Goal: Find specific page/section: Find specific page/section

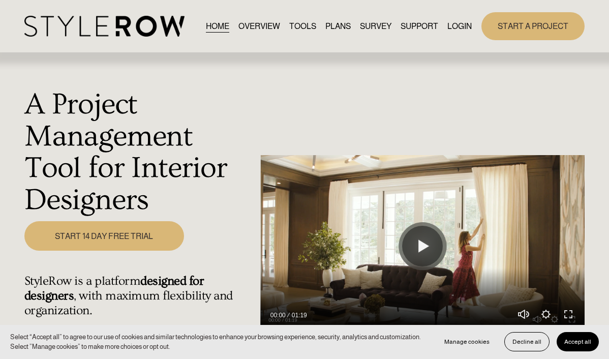
click at [463, 24] on link "LOGIN" at bounding box center [460, 26] width 24 height 14
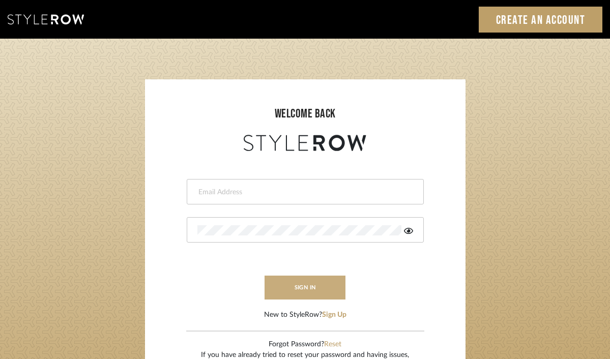
type input "divya.aok@gmail.com"
click at [302, 279] on button "sign in" at bounding box center [305, 288] width 81 height 24
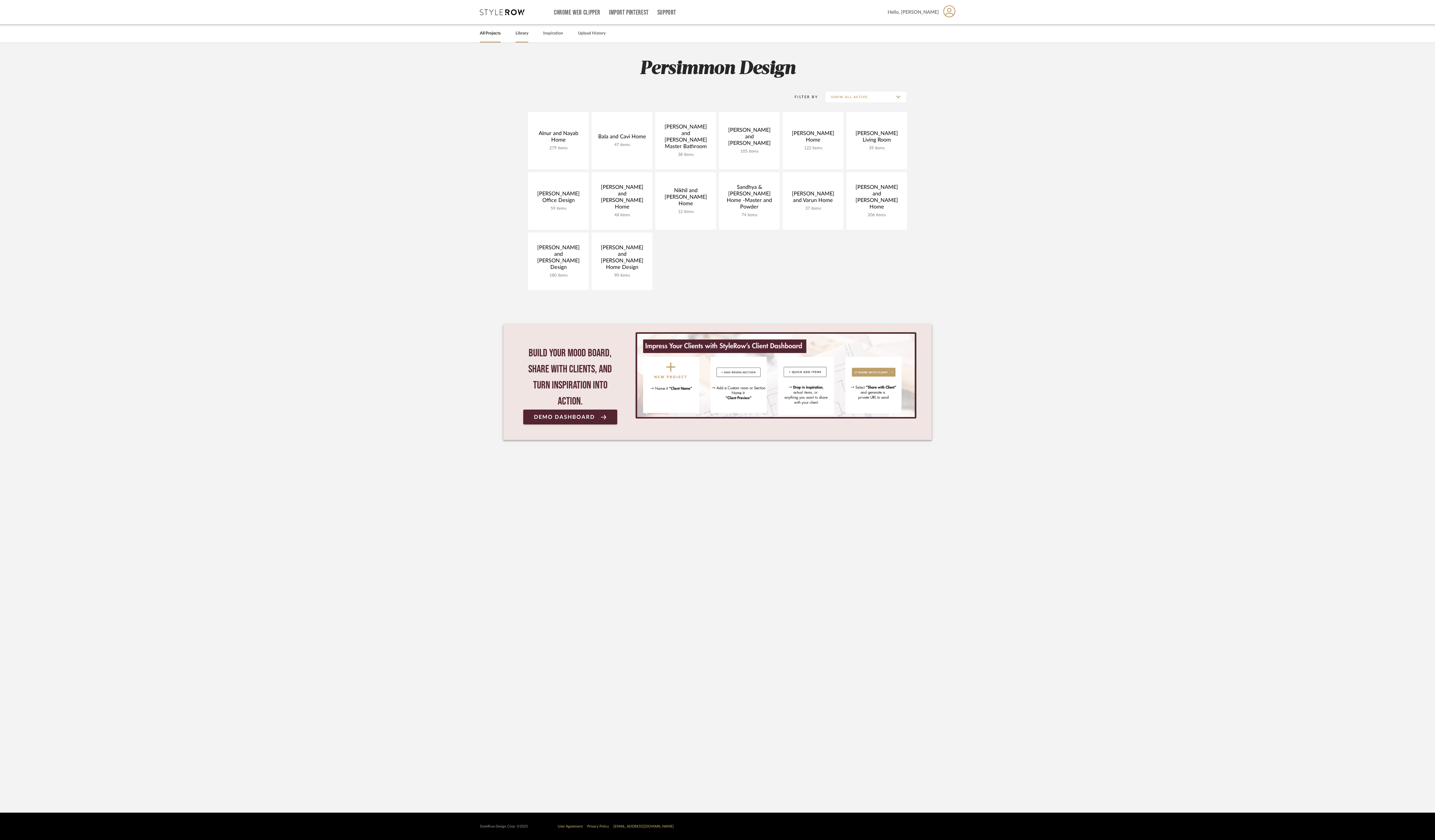
click at [526, 36] on link "Library" at bounding box center [522, 33] width 13 height 8
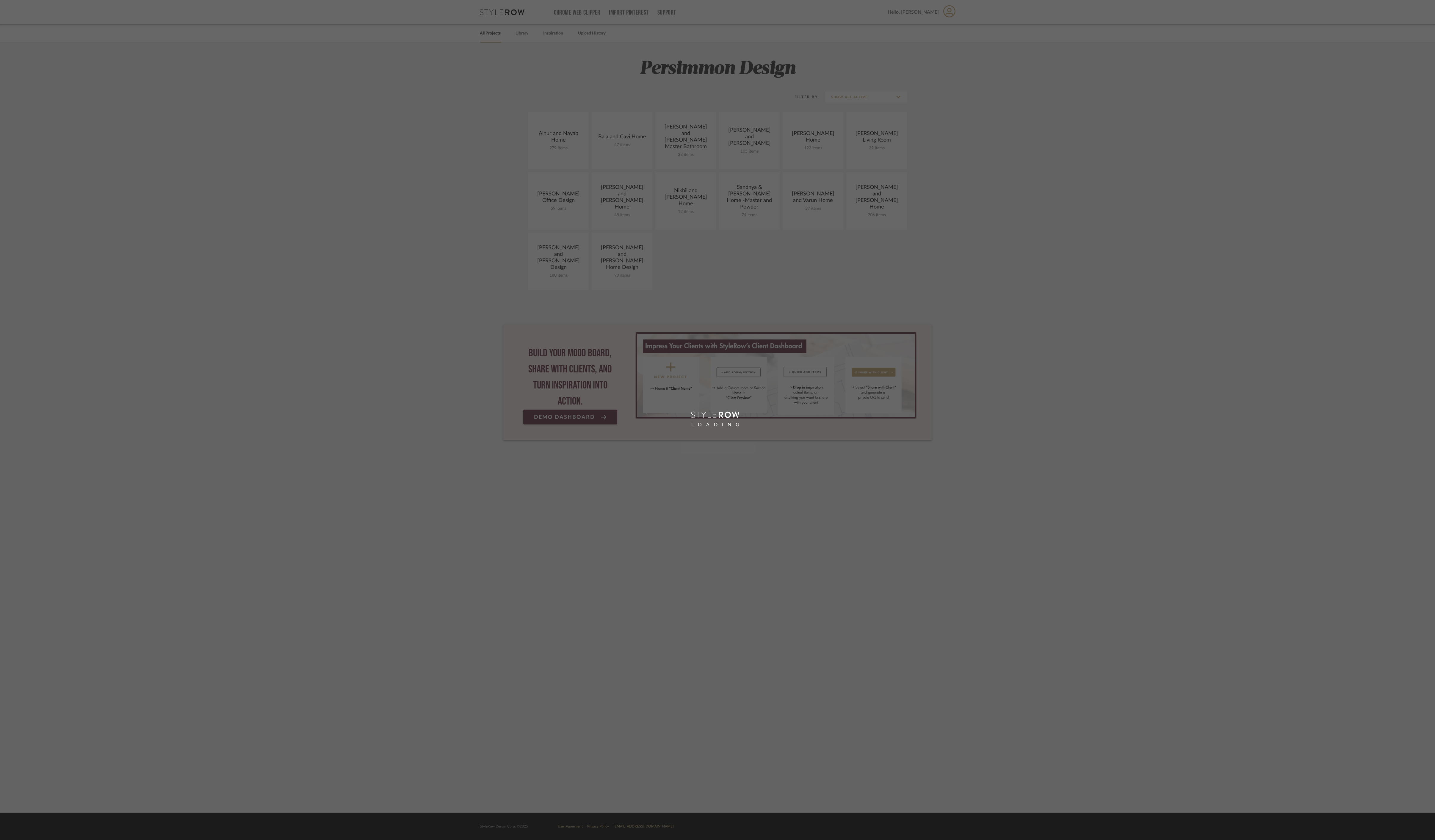
click at [523, 36] on div "LOADING" at bounding box center [717, 420] width 1435 height 840
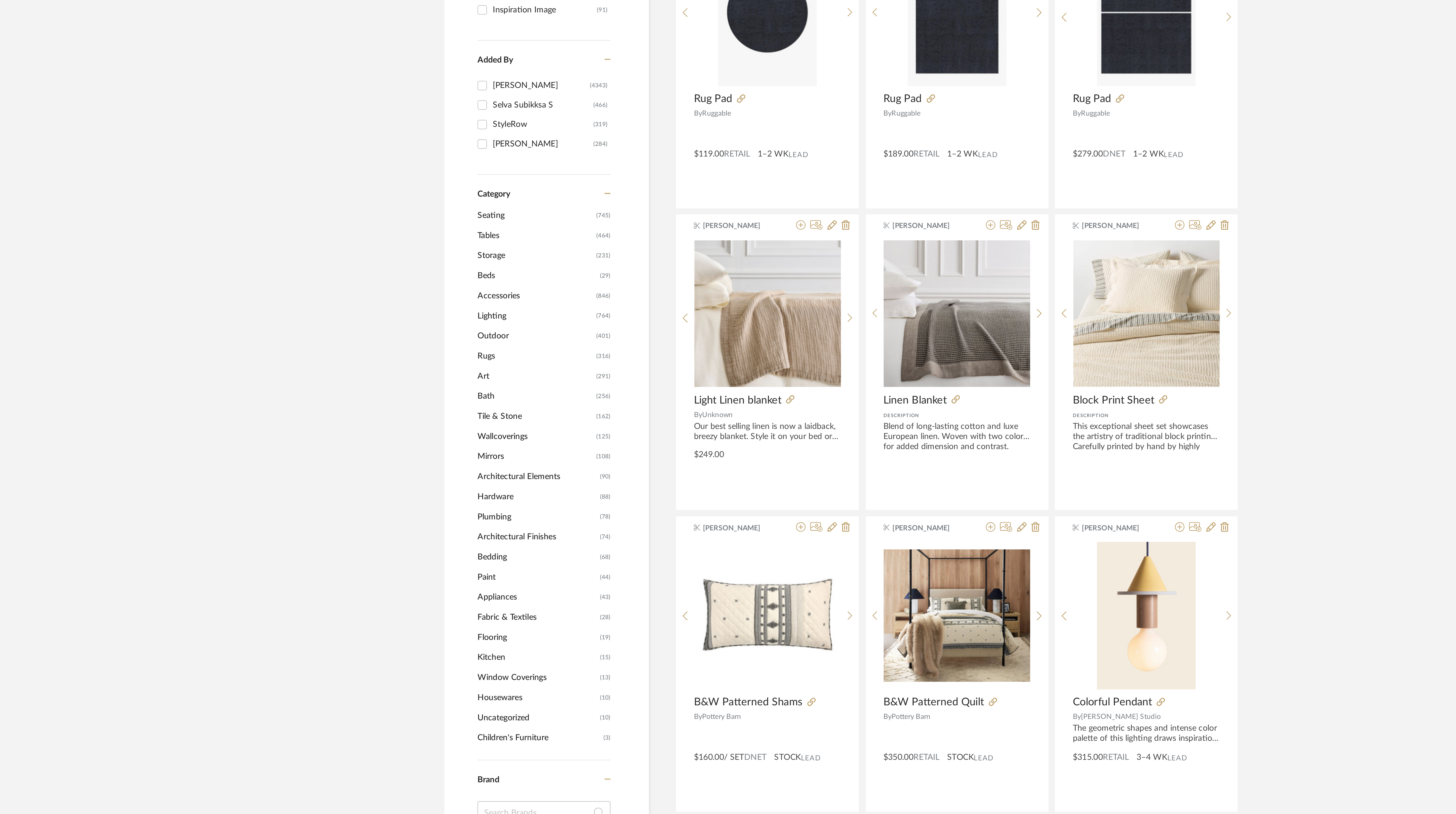
click at [525, 257] on span "Seating" at bounding box center [542, 258] width 57 height 10
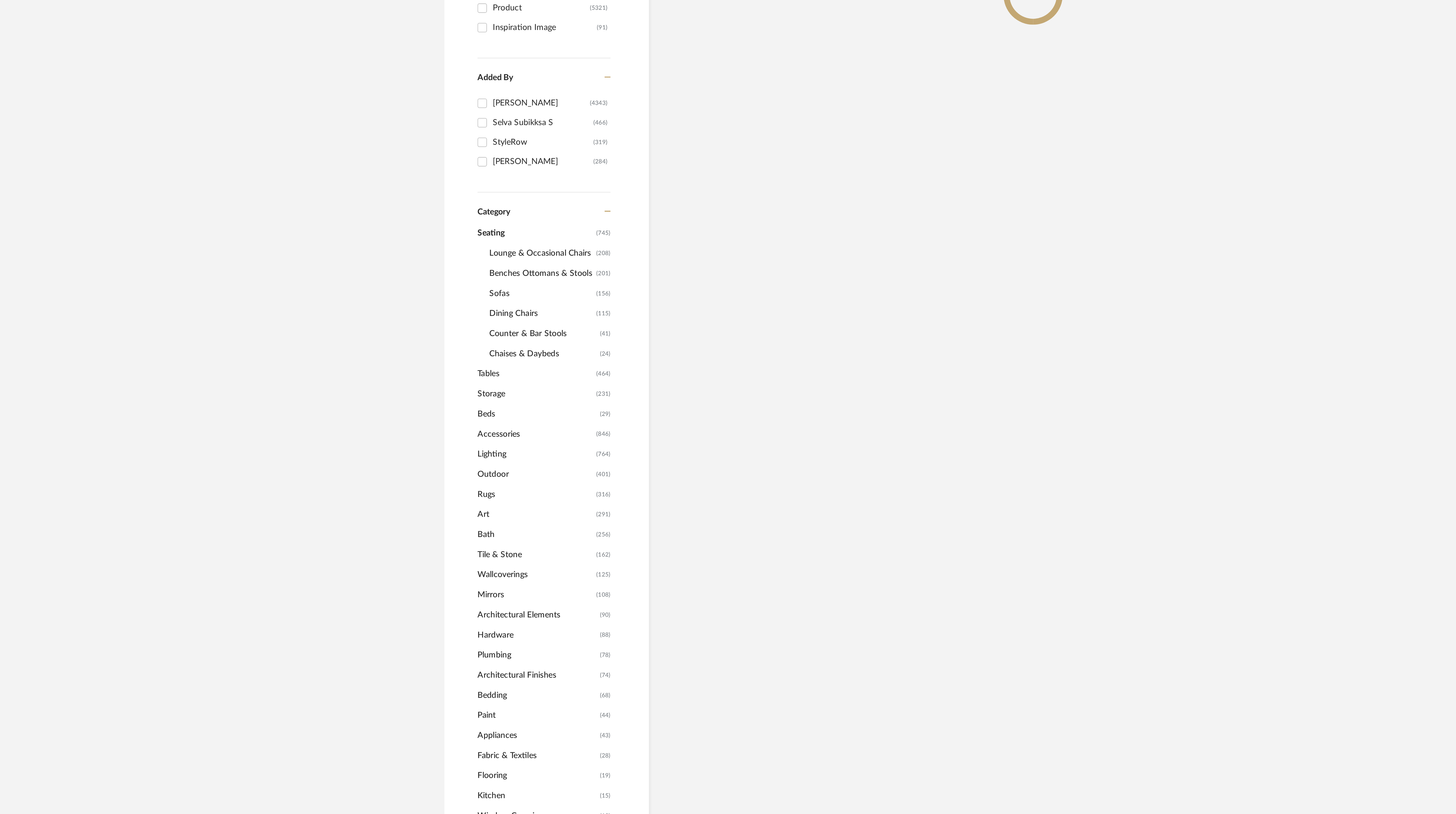
scroll to position [8, 0]
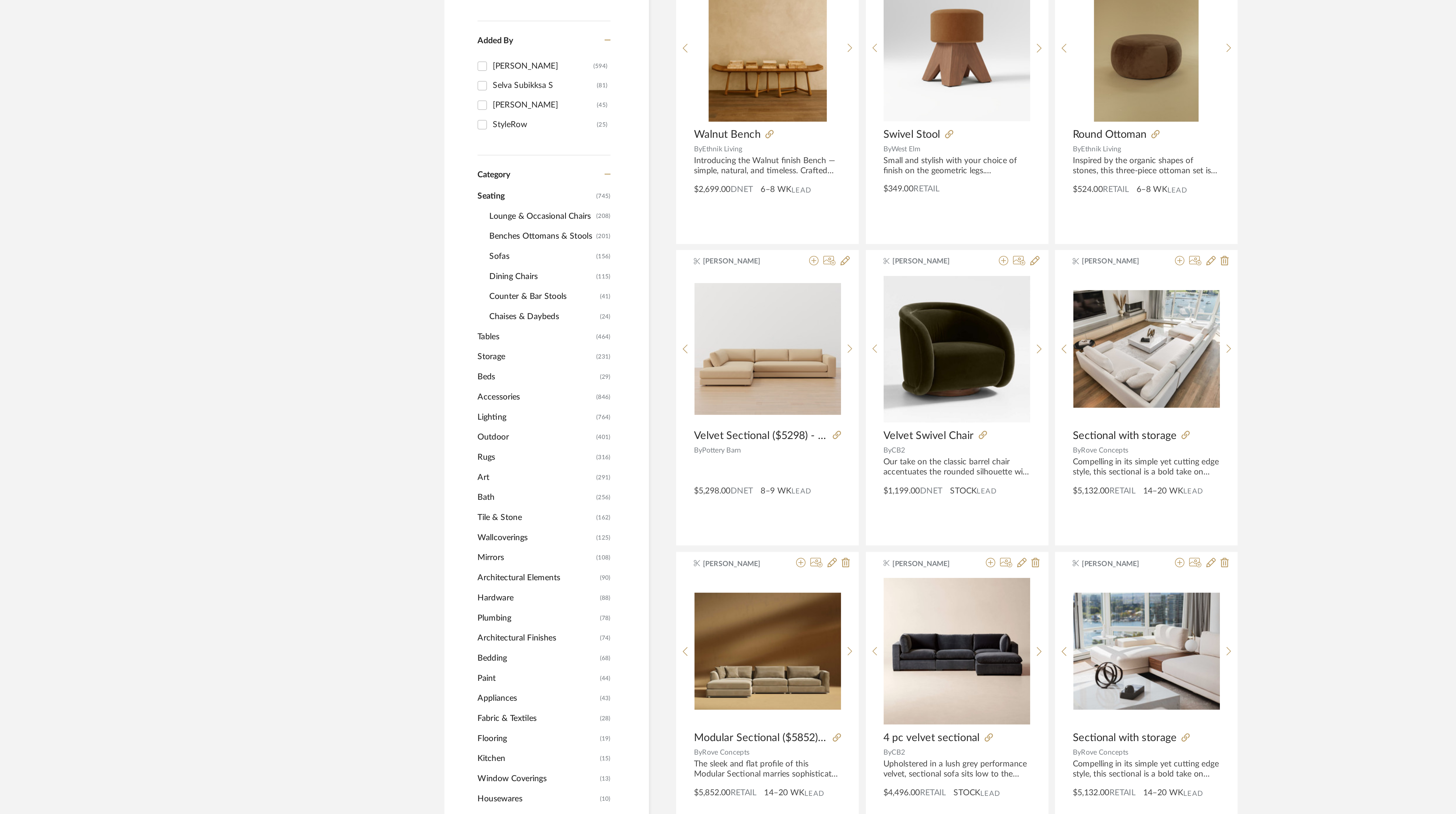
click at [534, 291] on span "Dining Chairs" at bounding box center [545, 287] width 51 height 10
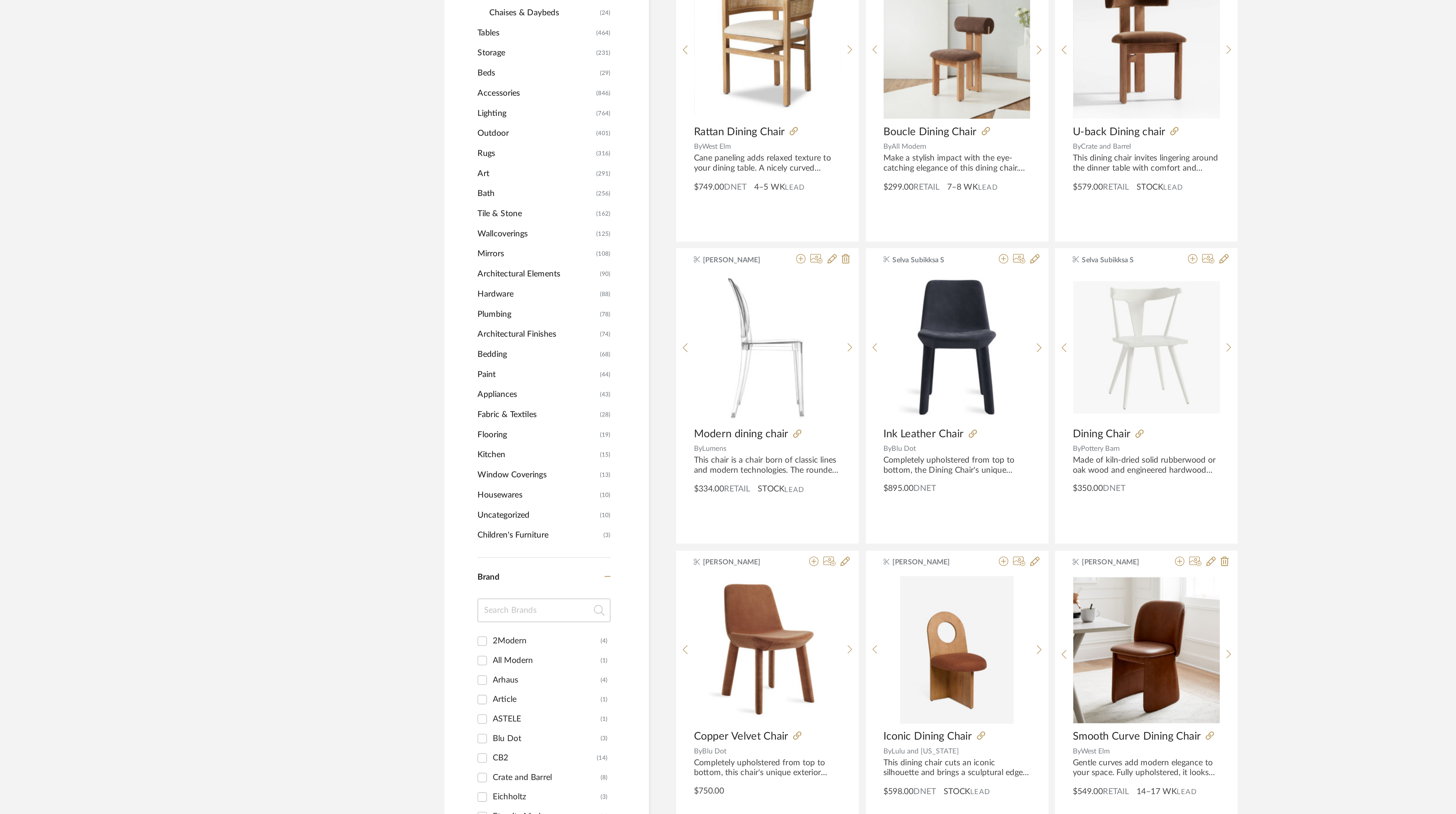
scroll to position [308, 0]
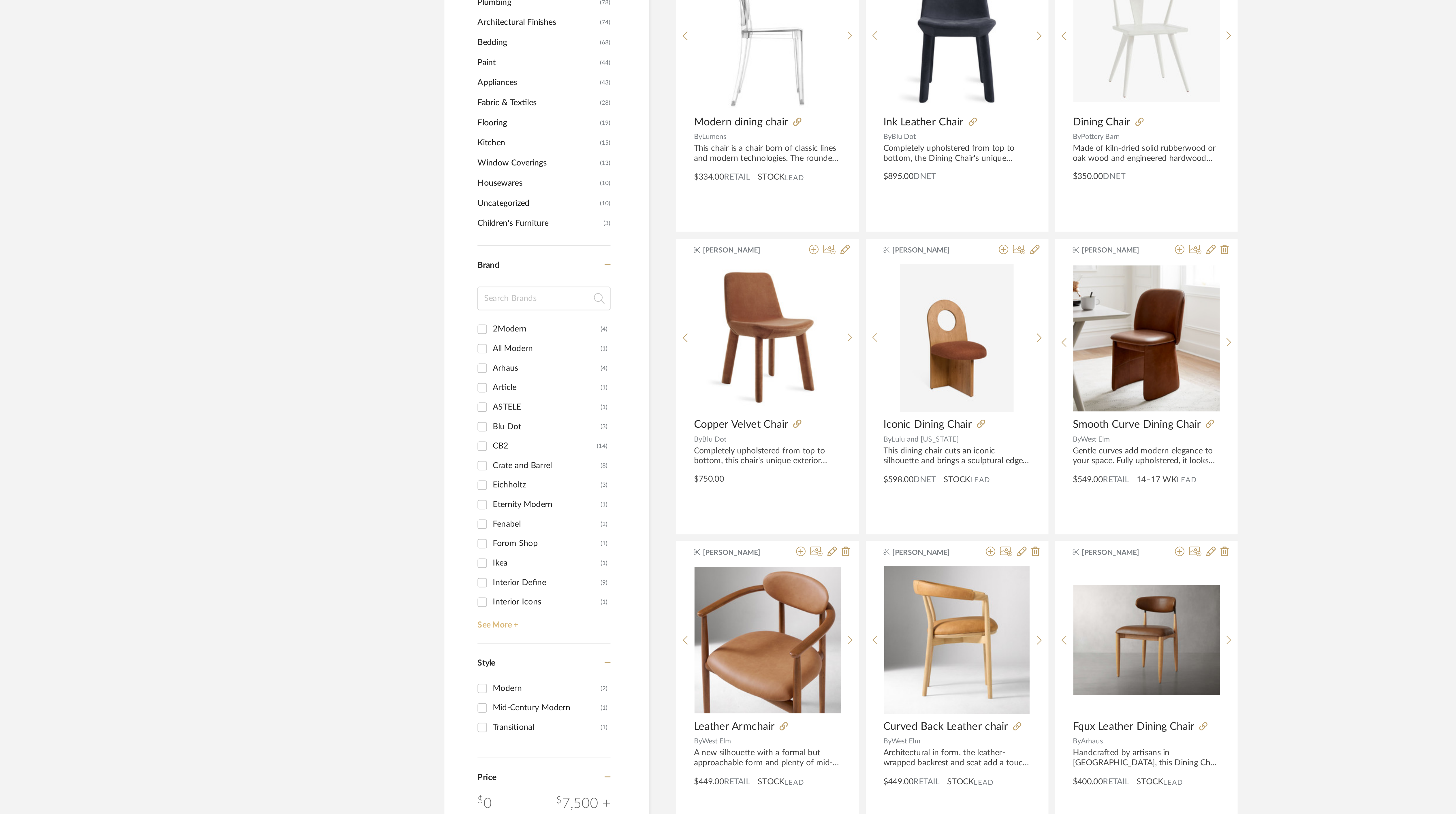
click at [525, 461] on link "See More +" at bounding box center [545, 456] width 66 height 9
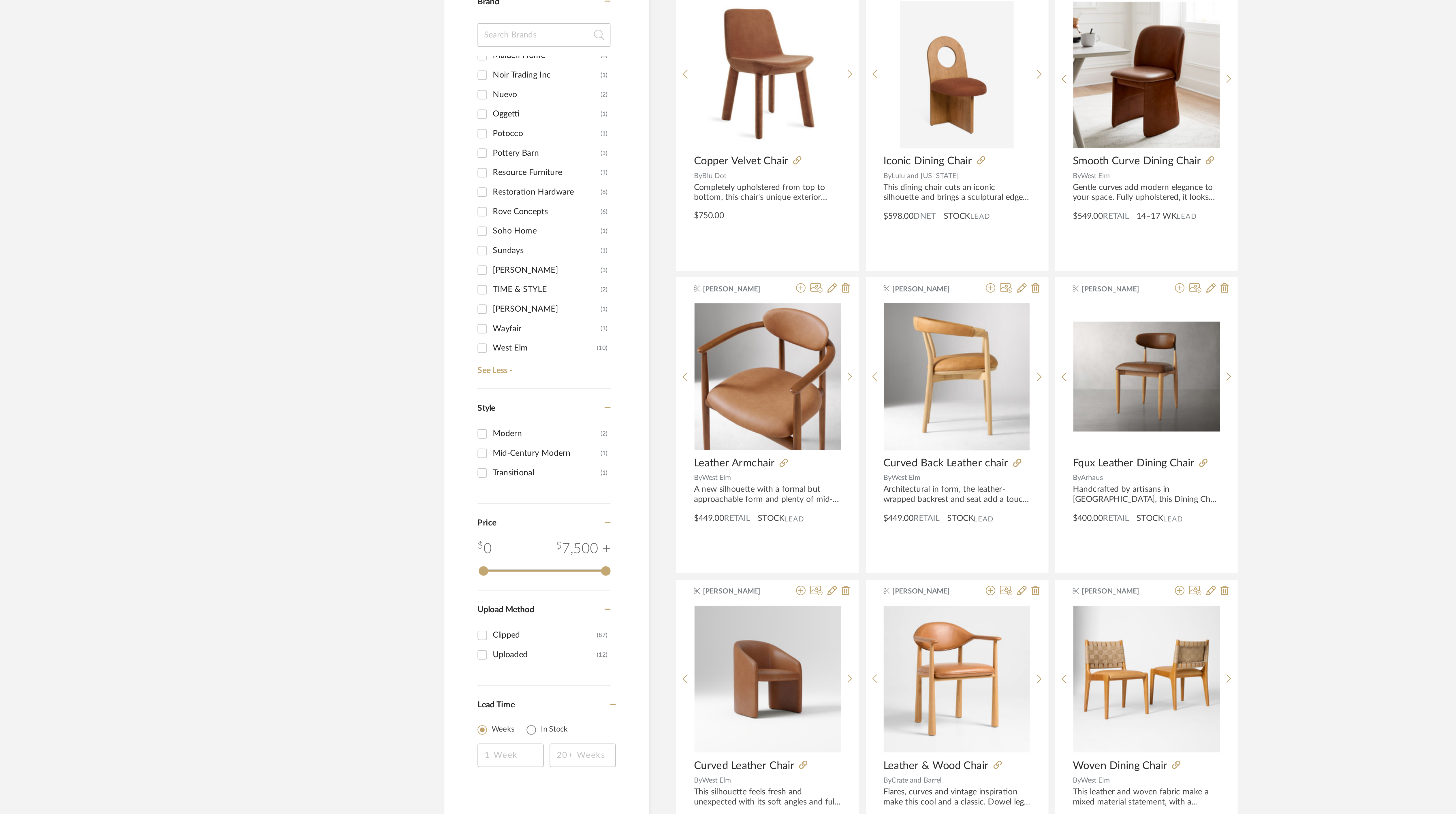
click at [516, 356] on input "Pottery Barn (3)" at bounding box center [516, 356] width 9 height 9
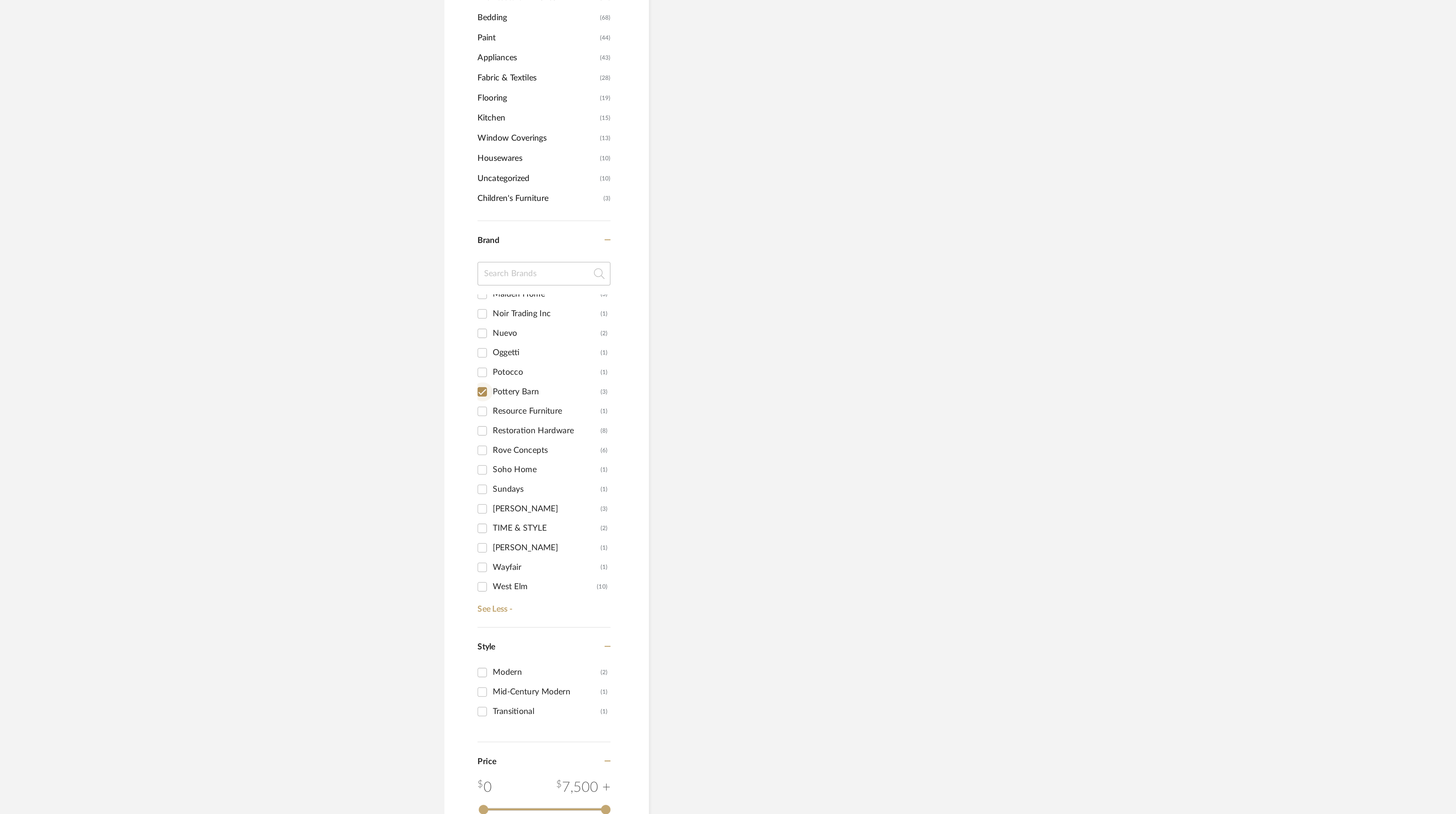
scroll to position [0, 0]
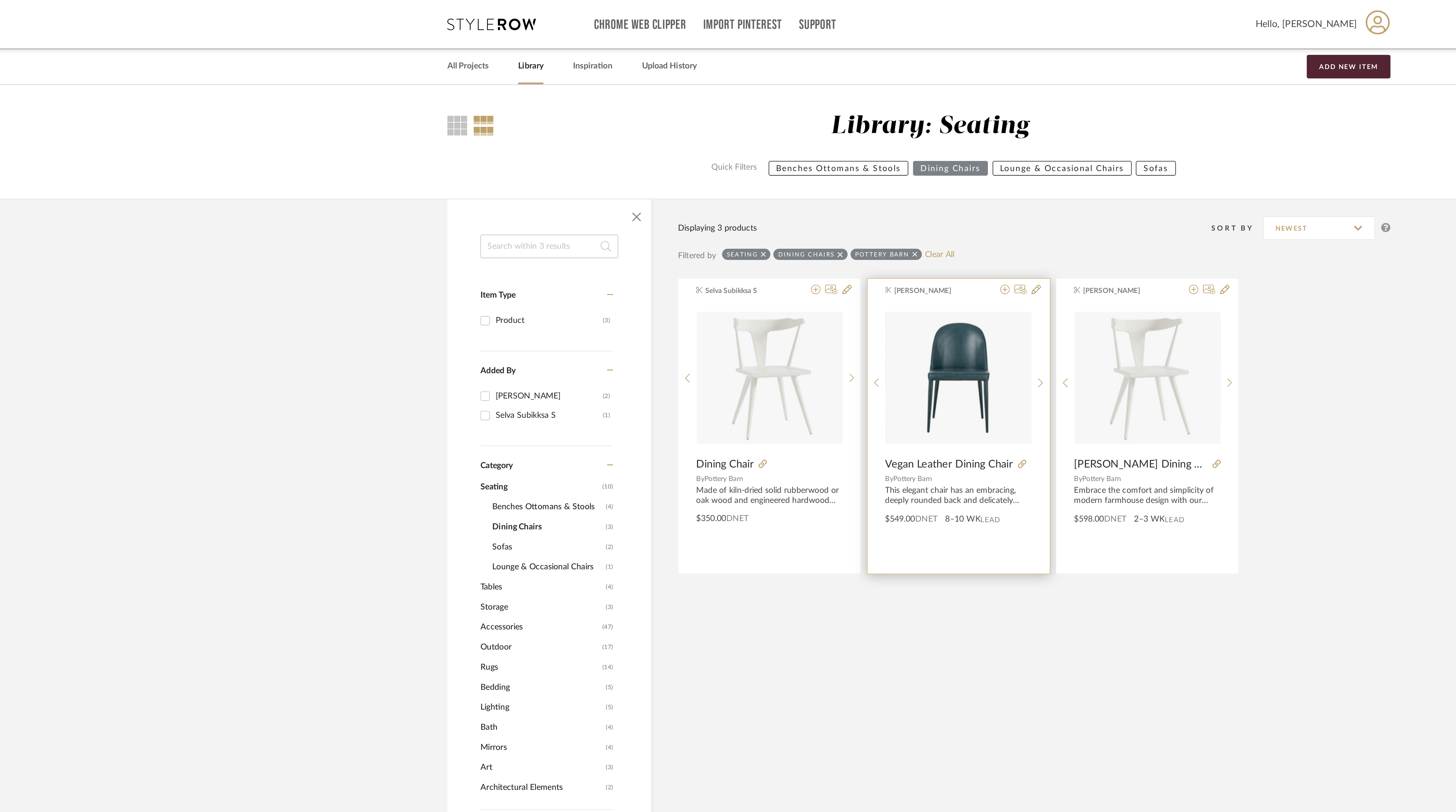
click at [780, 228] on div at bounding box center [779, 226] width 9 height 6
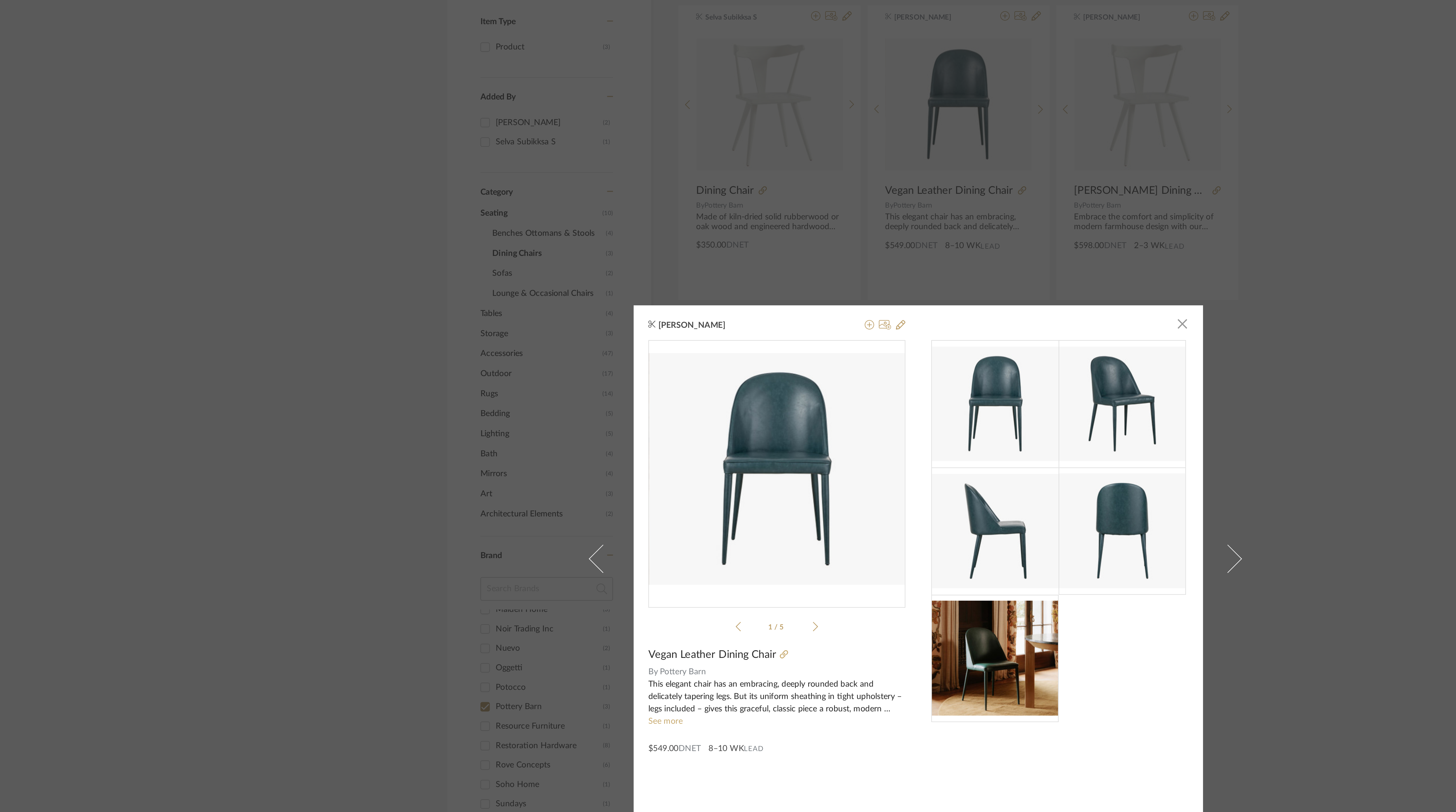
click at [677, 437] on icon at bounding box center [678, 438] width 3 height 5
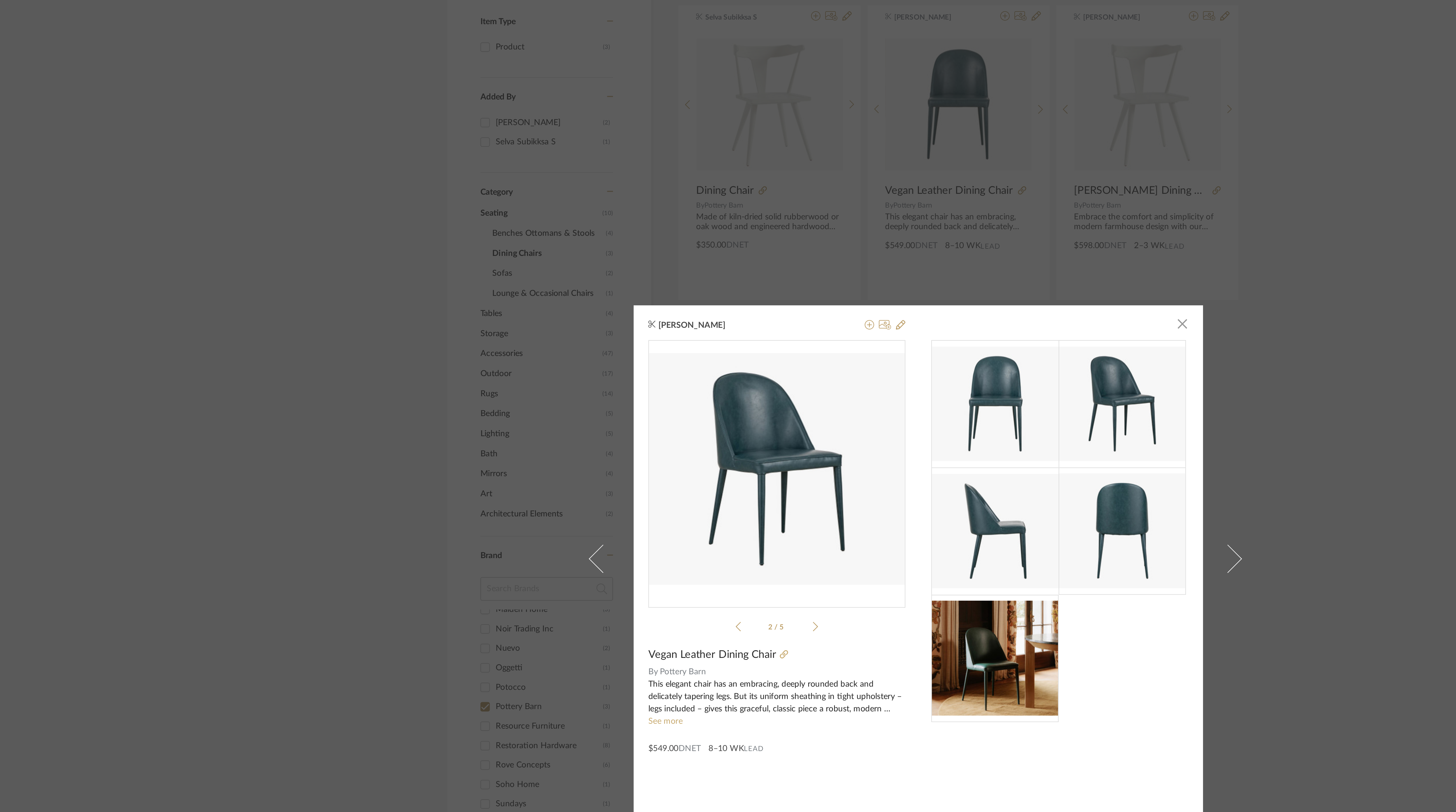
click at [677, 440] on icon at bounding box center [678, 438] width 3 height 5
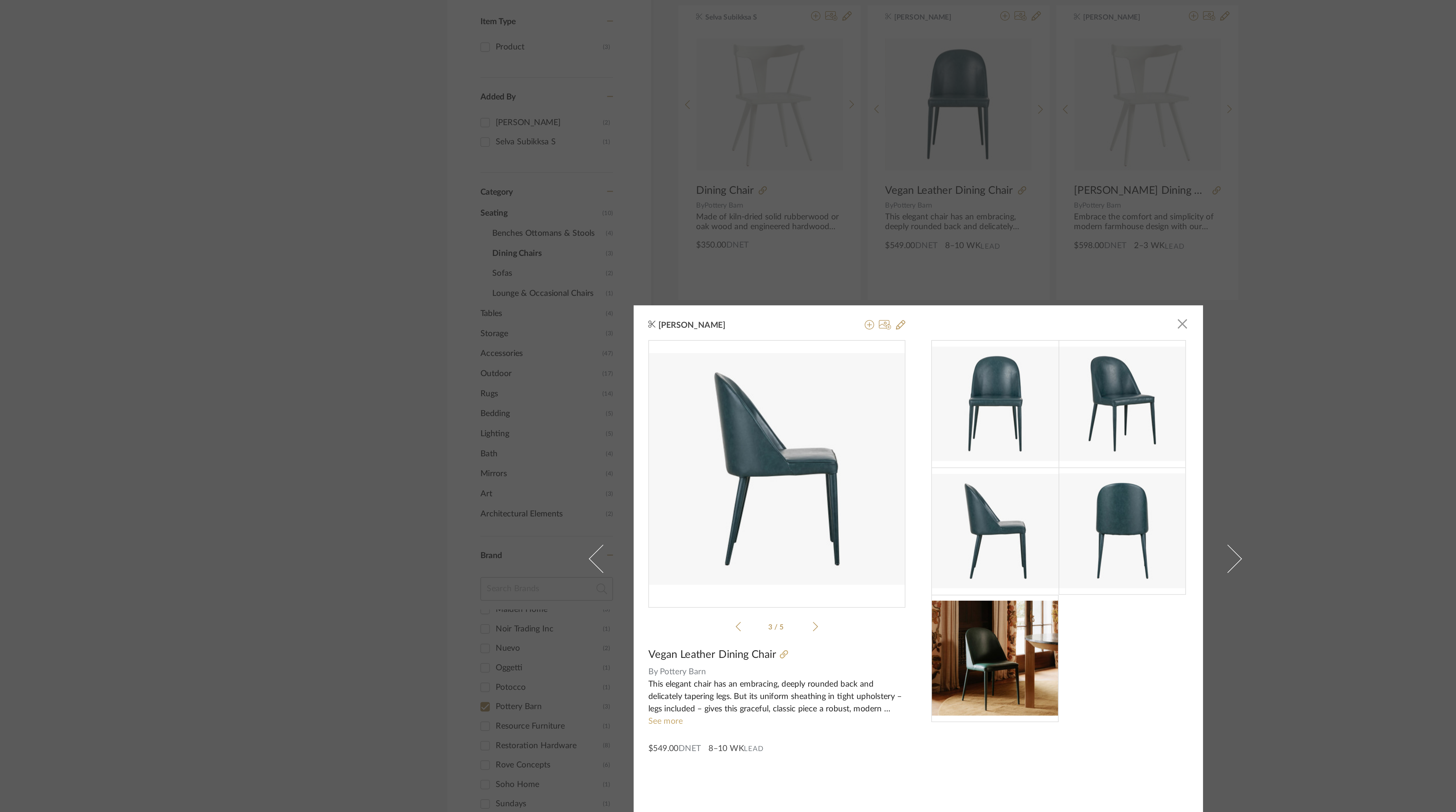
click at [639, 441] on icon at bounding box center [640, 438] width 3 height 5
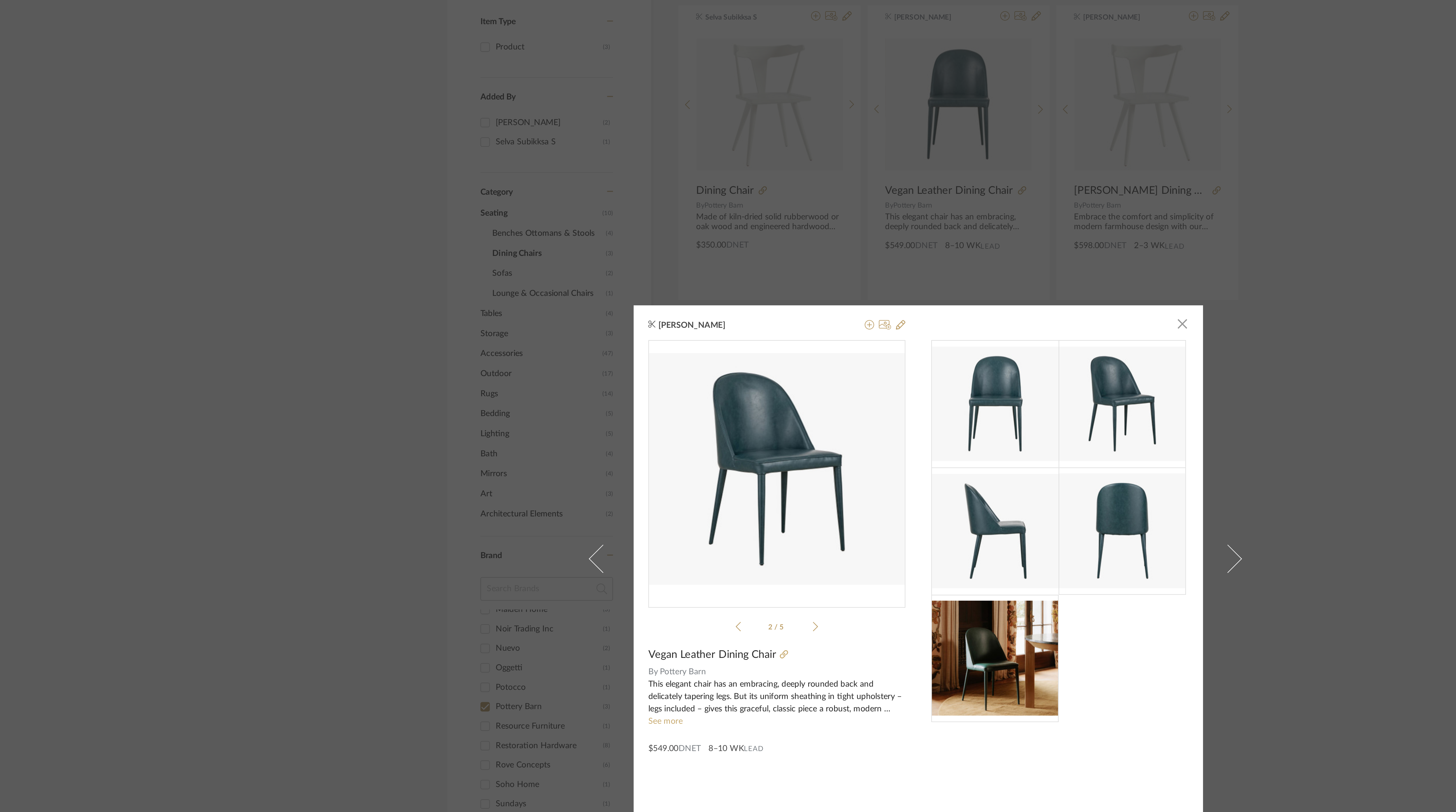
click at [639, 441] on icon at bounding box center [640, 438] width 3 height 5
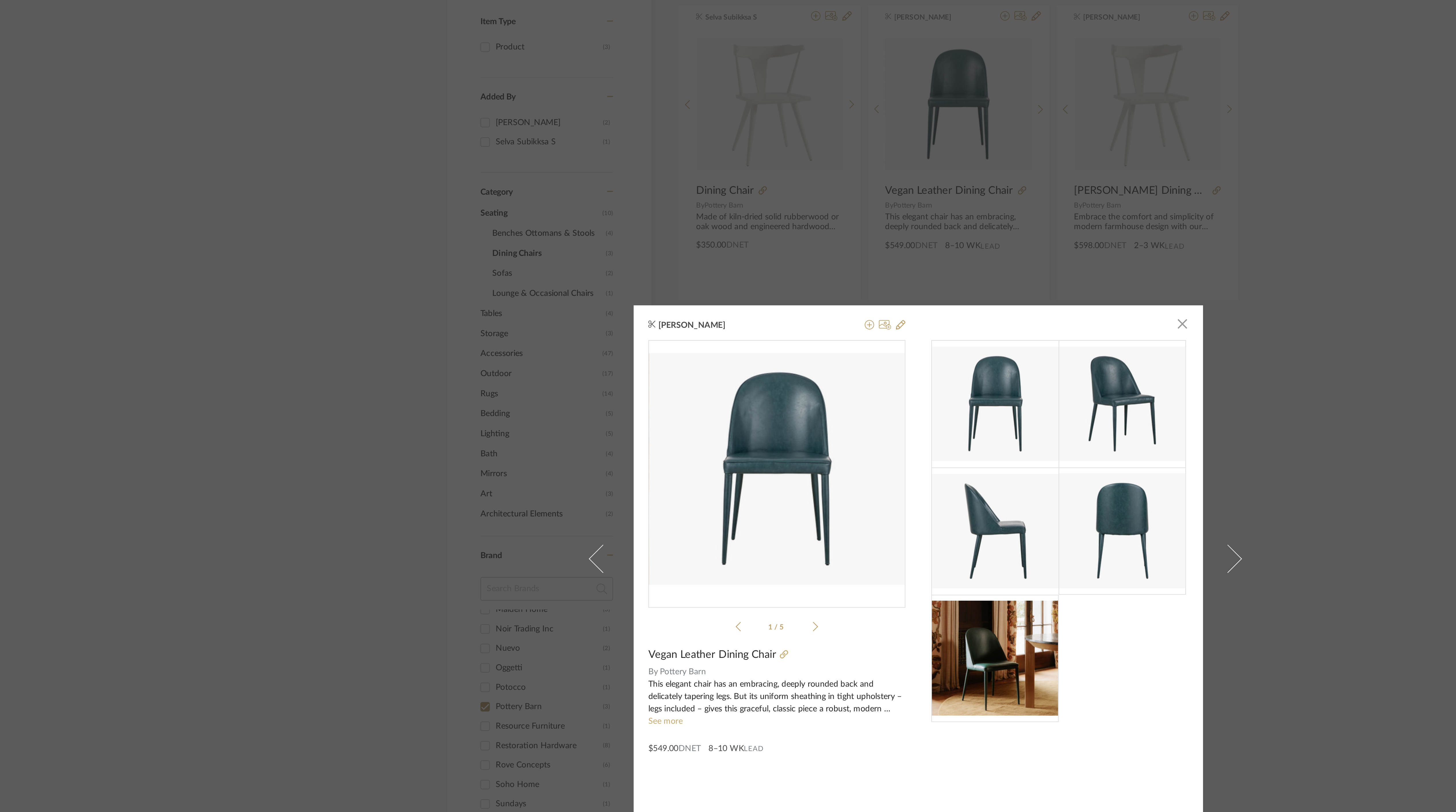
click at [924, 229] on div "Anu Kurup × 1 / 5 Vegan Leather Dining Chair By Pottery Barn This elegant chair…" at bounding box center [728, 406] width 1456 height 812
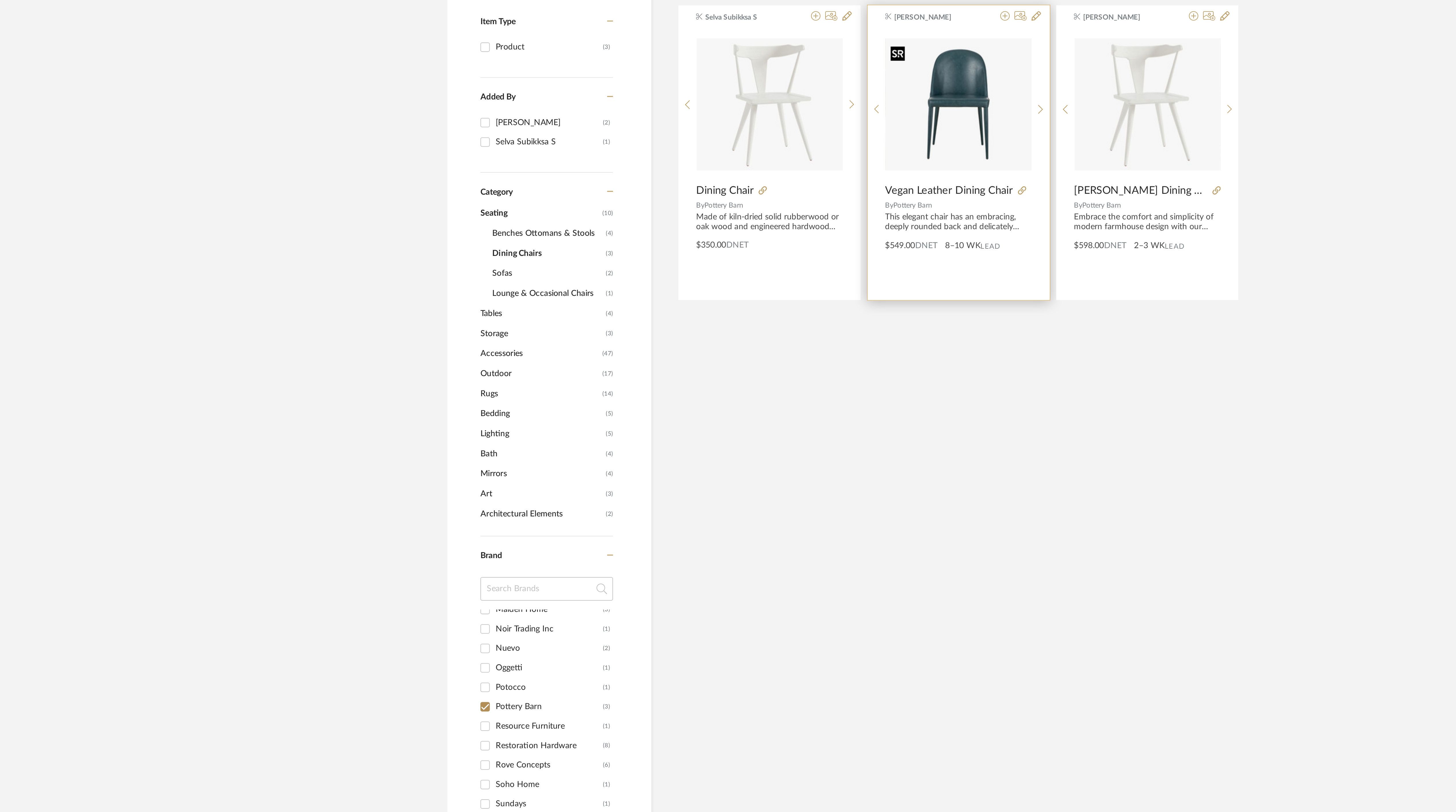
click at [740, 183] on img "0" at bounding box center [748, 184] width 71 height 64
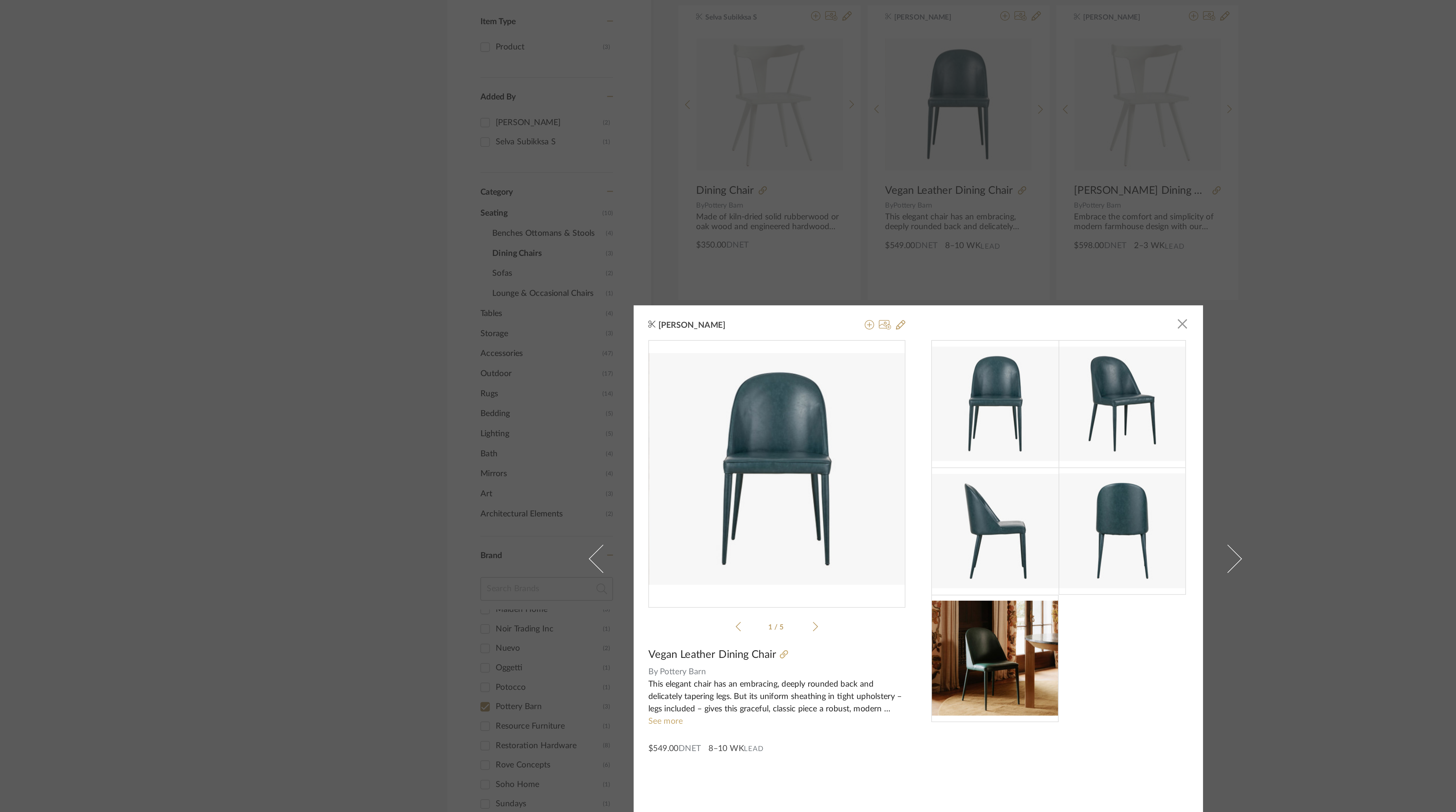
click at [677, 440] on icon at bounding box center [678, 438] width 3 height 5
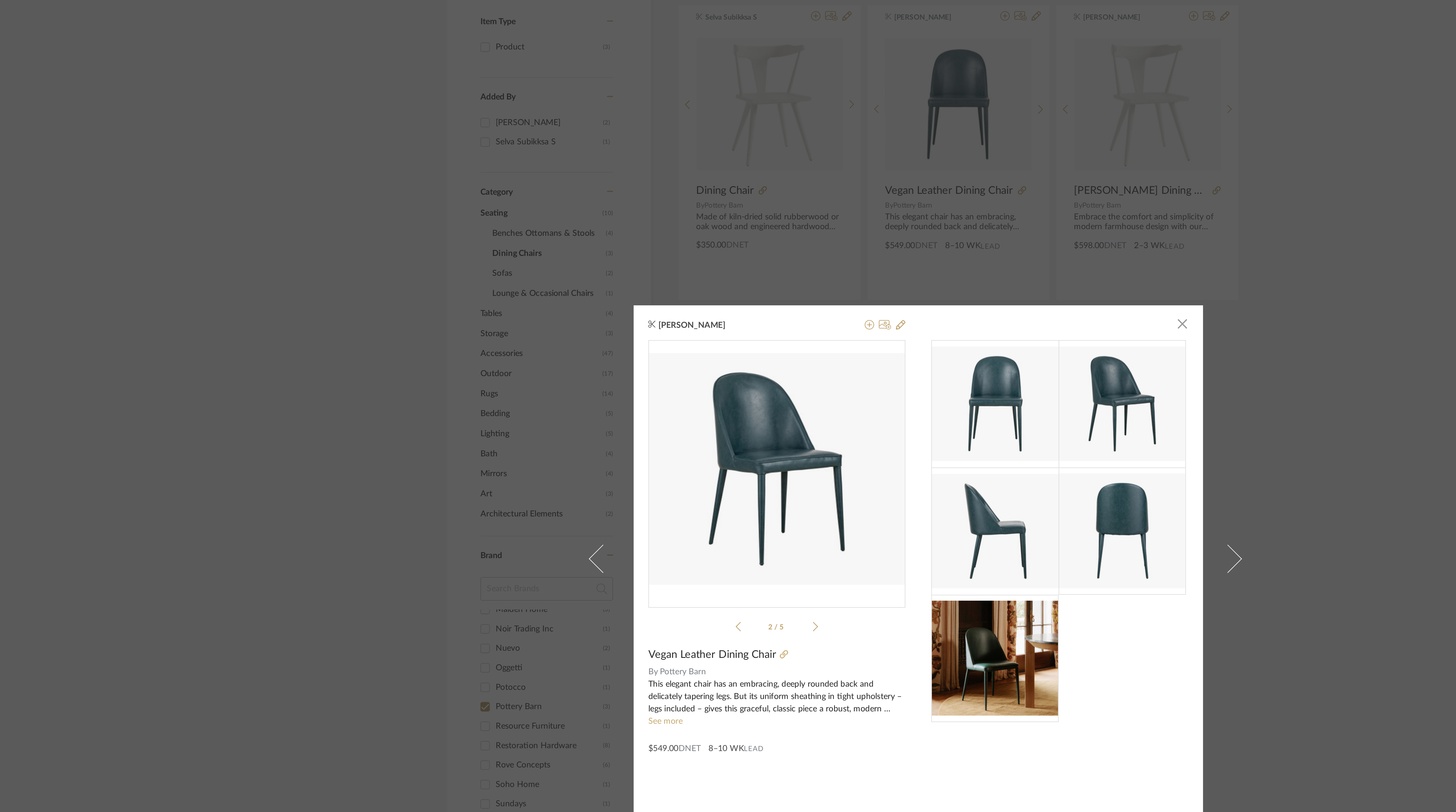
click at [677, 440] on icon at bounding box center [678, 438] width 3 height 5
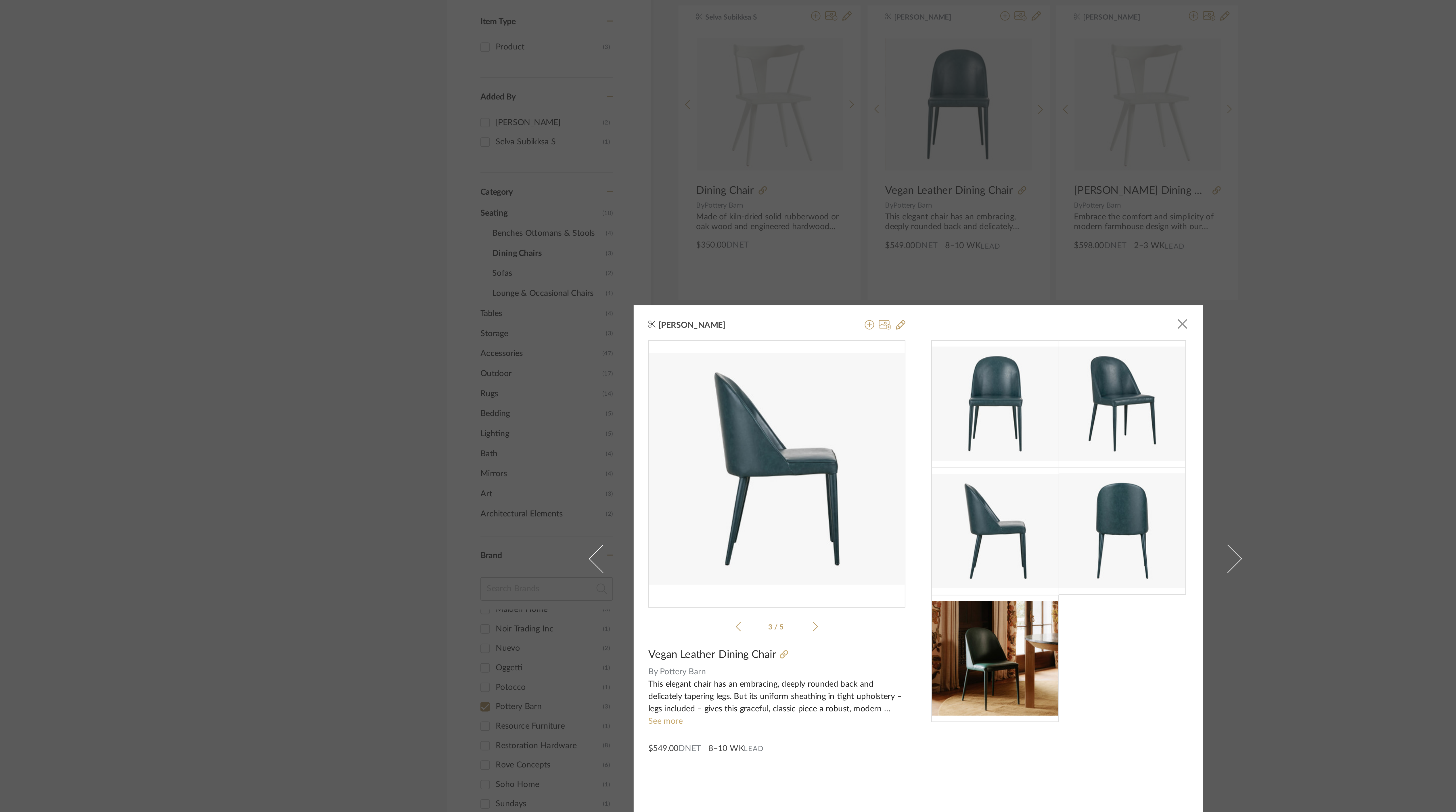
click at [677, 439] on icon at bounding box center [678, 438] width 3 height 5
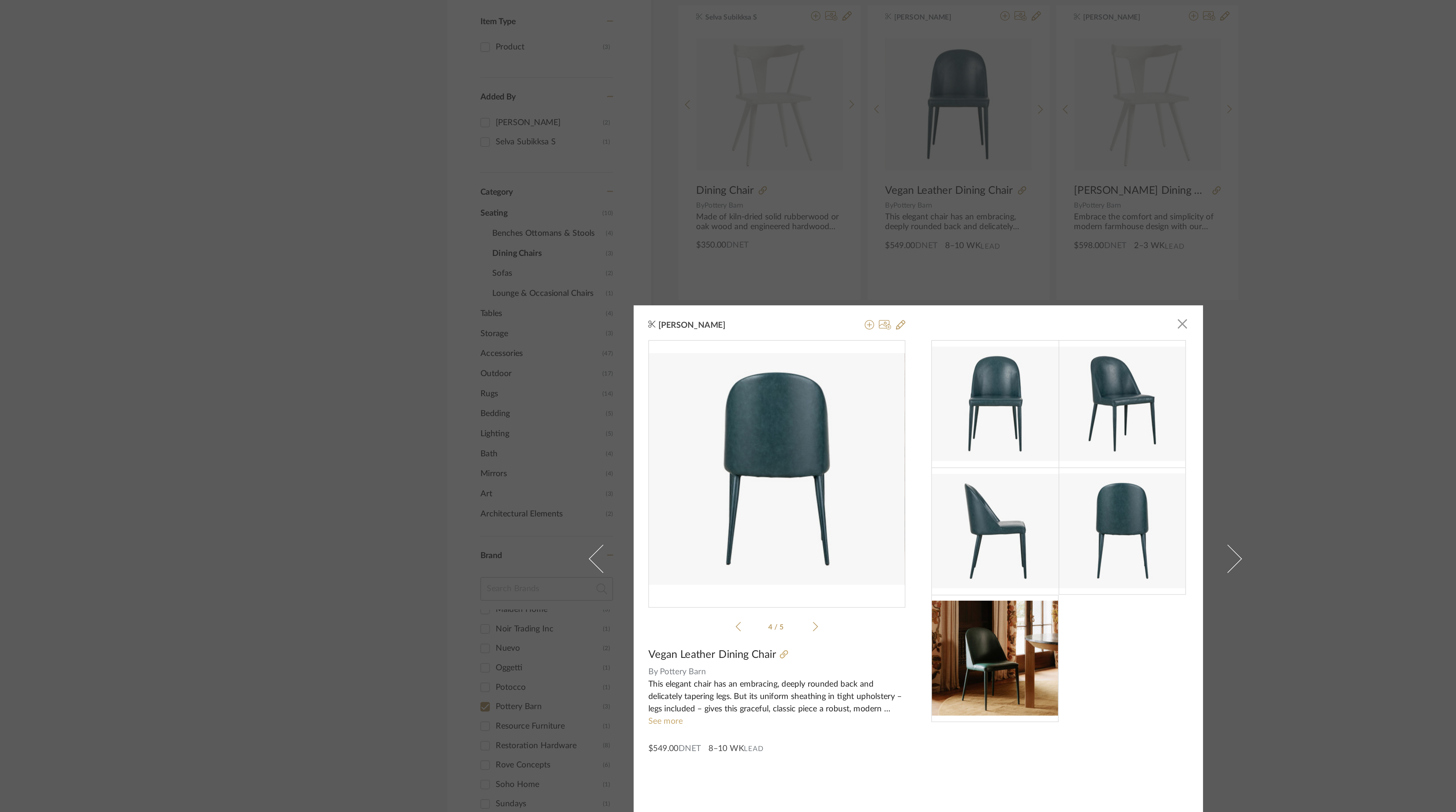
click at [907, 190] on div "Anu Kurup × 4 / 5 Vegan Leather Dining Chair By Pottery Barn This elegant chair…" at bounding box center [728, 406] width 1456 height 812
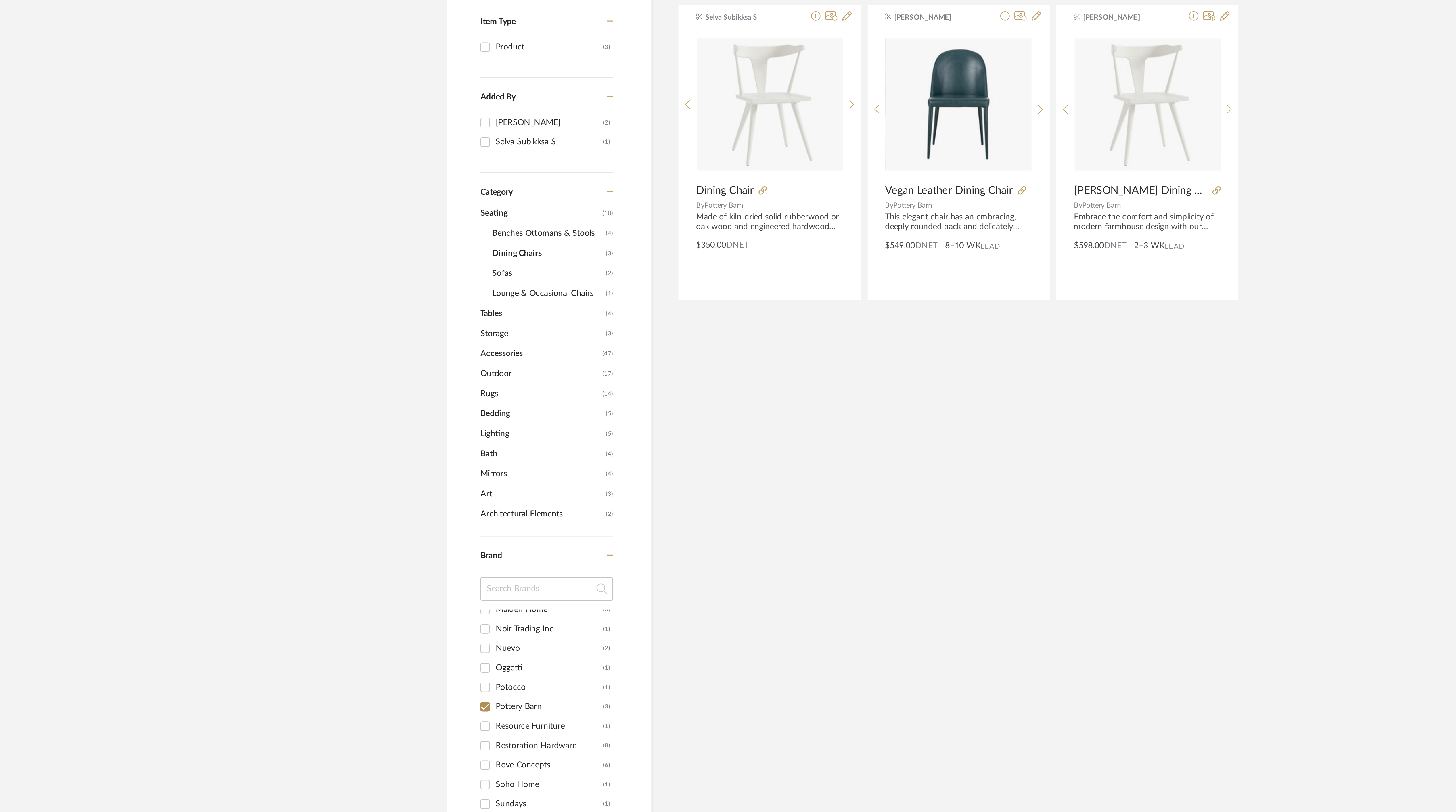
click at [518, 479] on input "Pottery Barn (3)" at bounding box center [517, 478] width 9 height 9
checkbox input "false"
